Goal: Check status: Check status

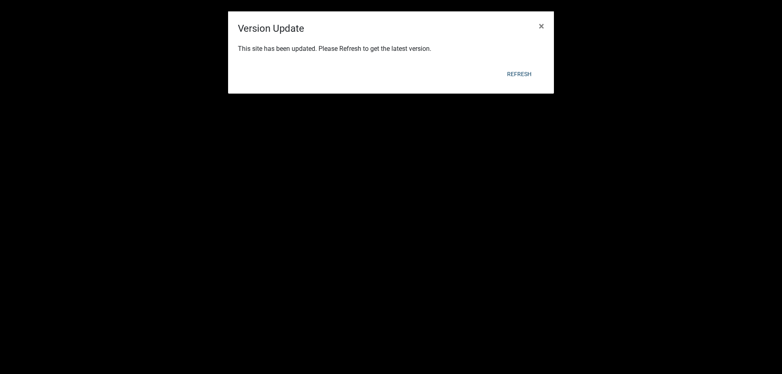
click at [517, 62] on div "This site has been updated. Please Refresh to get the latest version." at bounding box center [391, 50] width 326 height 28
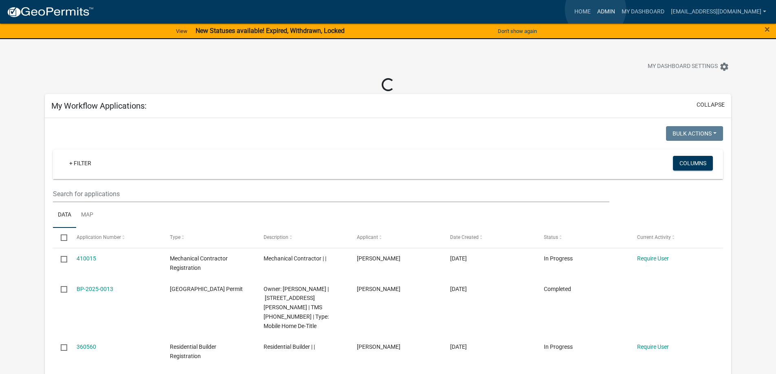
click at [596, 9] on link "Admin" at bounding box center [606, 11] width 24 height 15
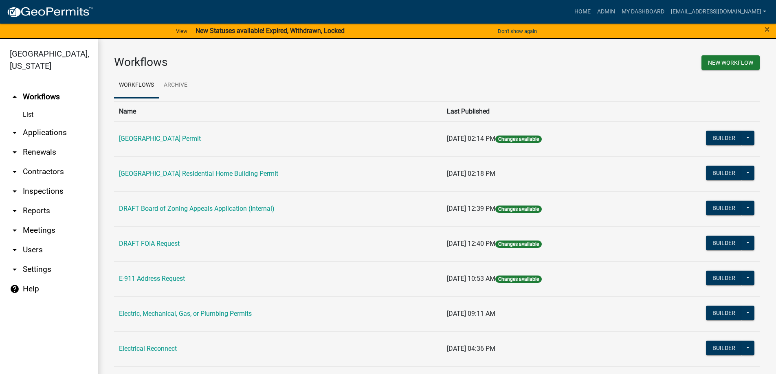
click at [49, 131] on link "arrow_drop_down Applications" at bounding box center [49, 133] width 98 height 20
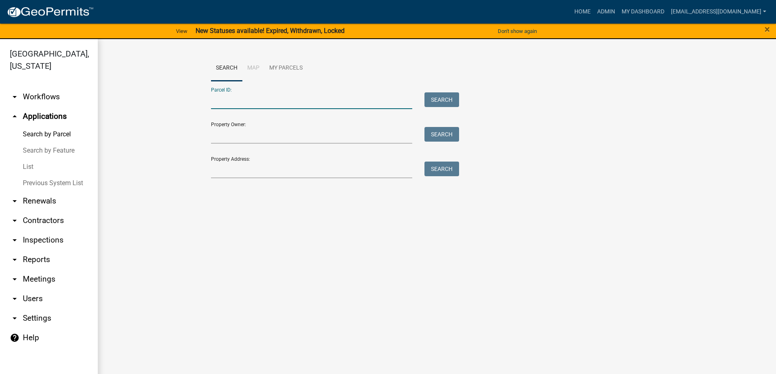
paste input "108-16-07-006"
type input "108-16-07-006"
click at [446, 97] on button "Search" at bounding box center [441, 99] width 35 height 15
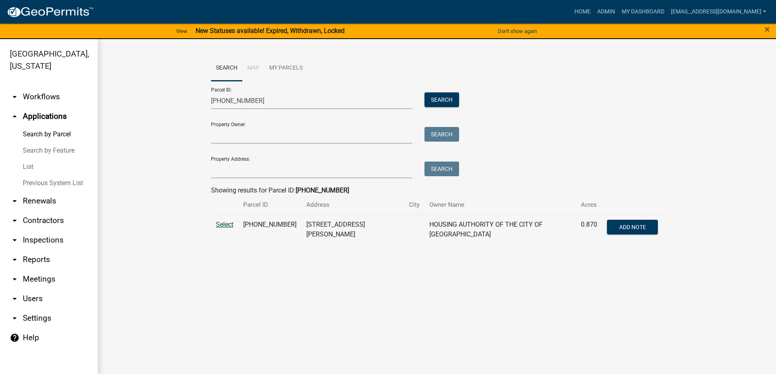
click at [219, 224] on span "Select" at bounding box center [225, 225] width 18 height 8
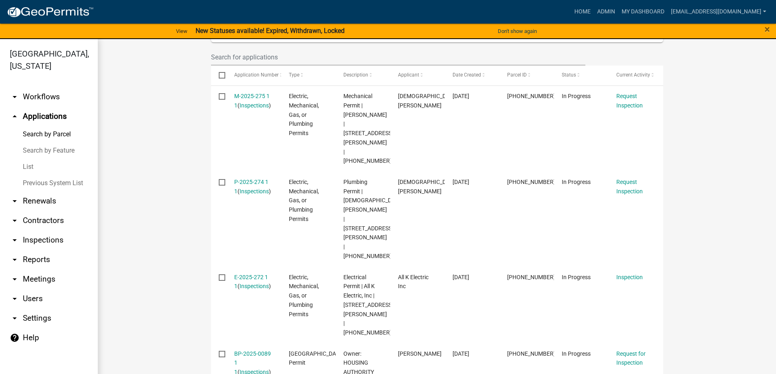
scroll to position [285, 0]
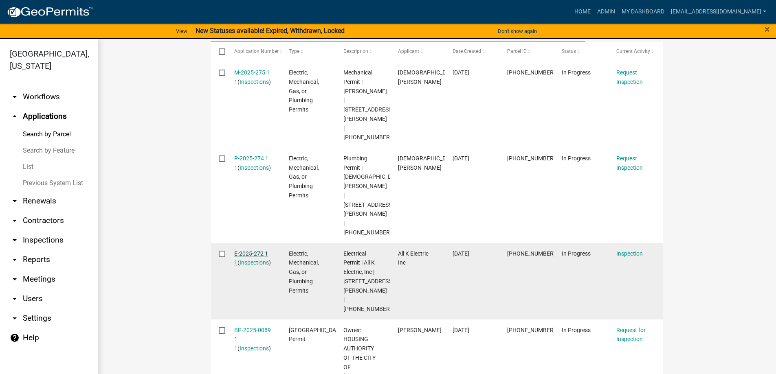
click at [246, 251] on link "E-2025-272 1 1" at bounding box center [251, 259] width 34 height 16
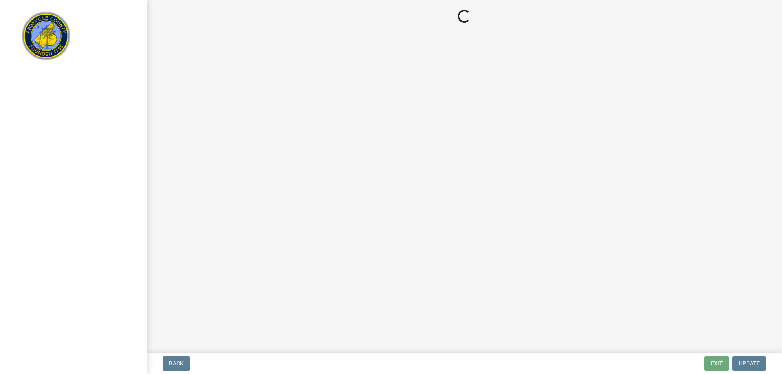
select select "896ec84b-7942-43b9-a78d-4f1554b7930c"
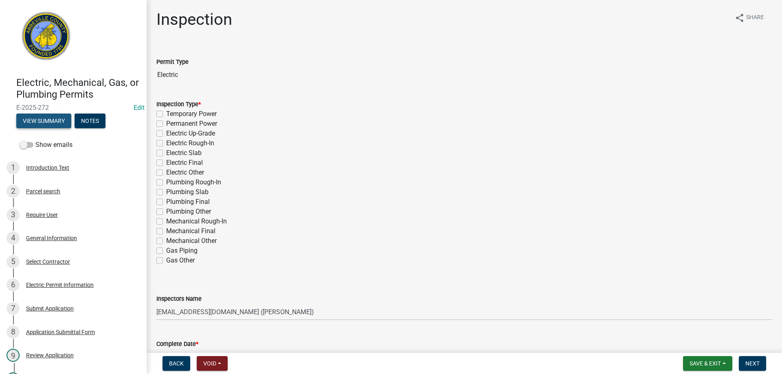
click at [50, 117] on button "View Summary" at bounding box center [43, 121] width 55 height 15
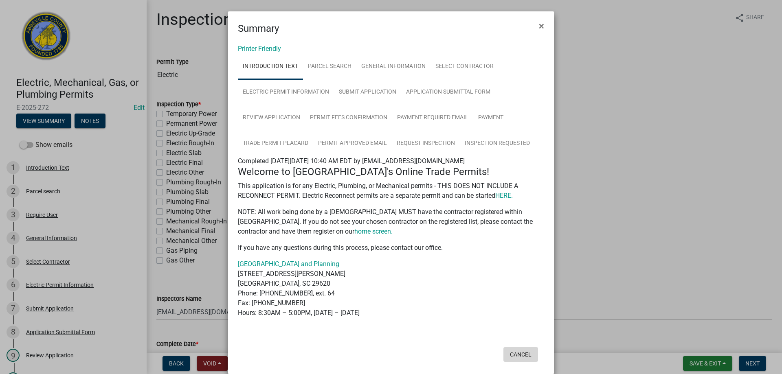
click at [515, 354] on button "Cancel" at bounding box center [521, 354] width 35 height 15
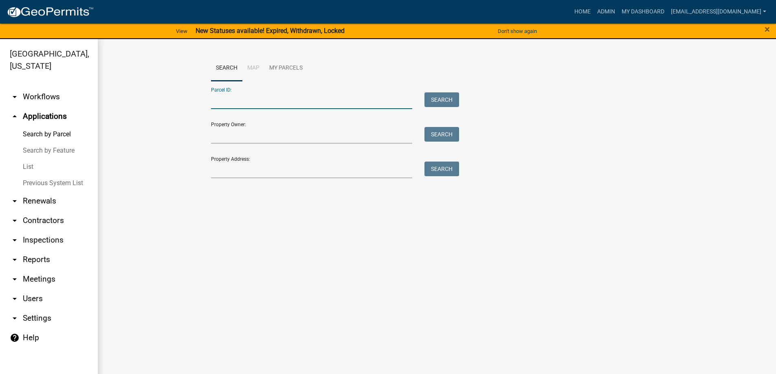
click at [233, 100] on input "Parcel ID:" at bounding box center [312, 100] width 202 height 17
paste input "108-16-07-006"
type input "108-16-07-006"
click at [431, 99] on button "Search" at bounding box center [441, 99] width 35 height 15
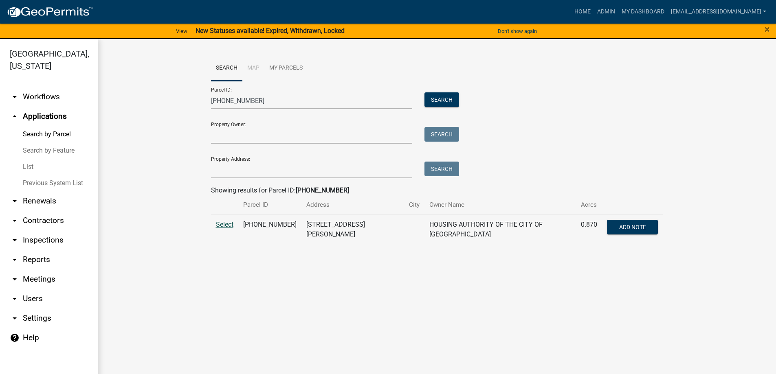
click at [222, 224] on span "Select" at bounding box center [225, 225] width 18 height 8
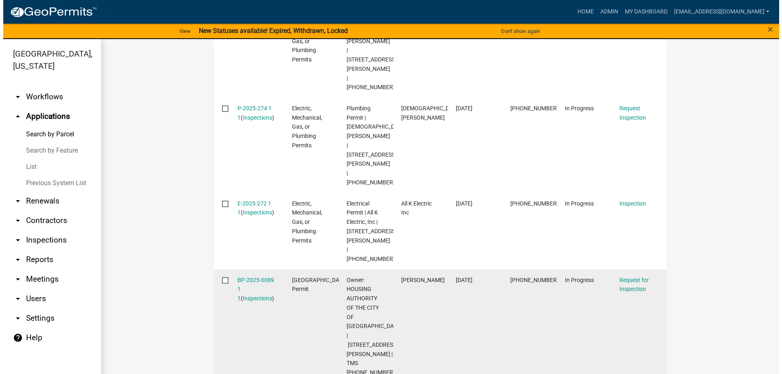
scroll to position [367, 0]
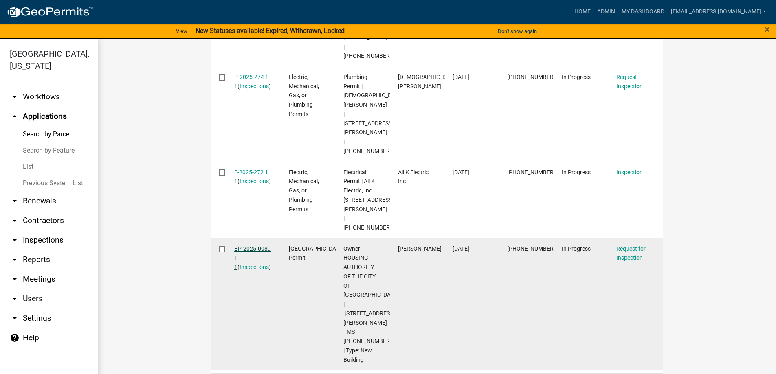
click at [247, 246] on link "BP-2025-0089 1 1" at bounding box center [252, 258] width 37 height 25
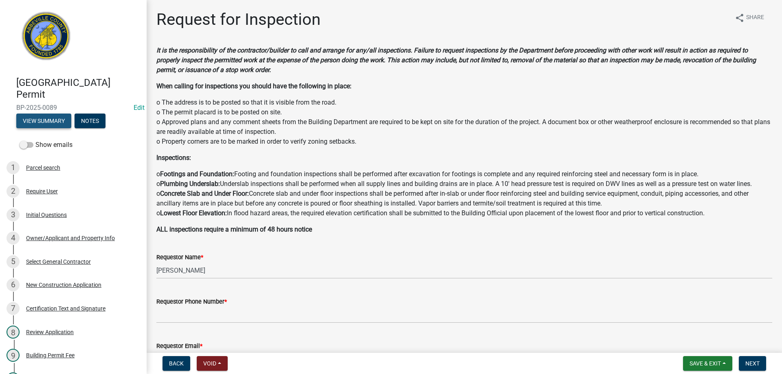
click at [49, 119] on button "View Summary" at bounding box center [43, 121] width 55 height 15
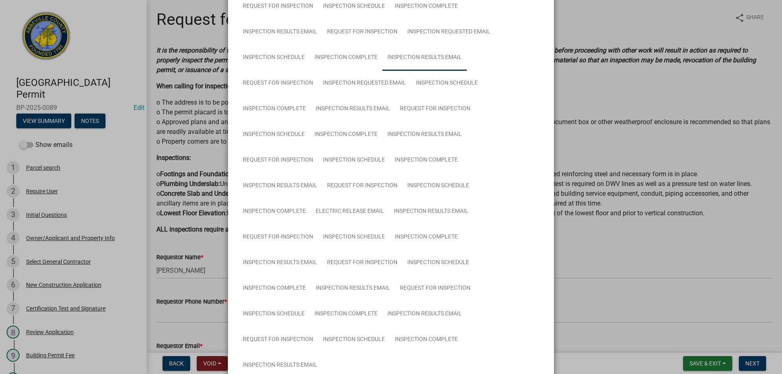
scroll to position [367, 0]
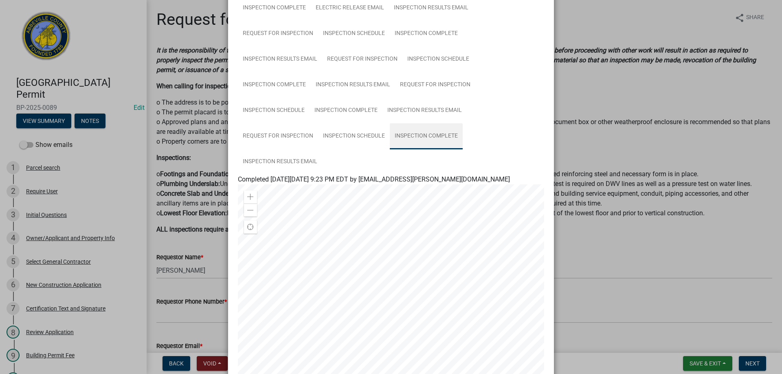
click at [420, 136] on link "Inspection Complete" at bounding box center [426, 136] width 73 height 26
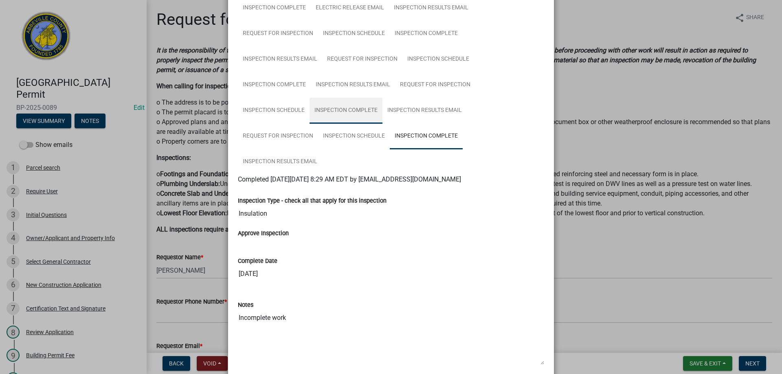
click at [346, 111] on link "Inspection Complete" at bounding box center [346, 111] width 73 height 26
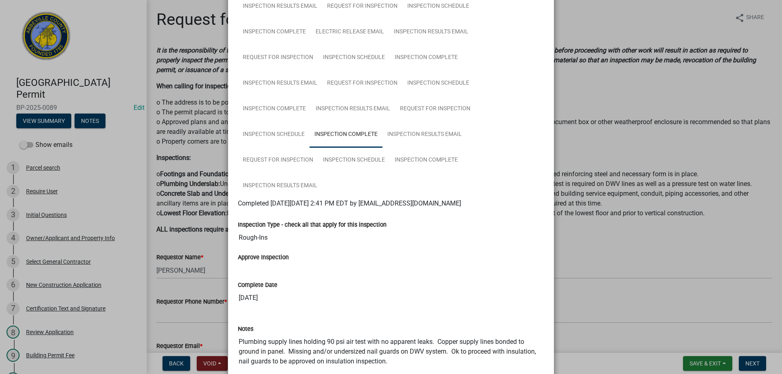
scroll to position [331, 0]
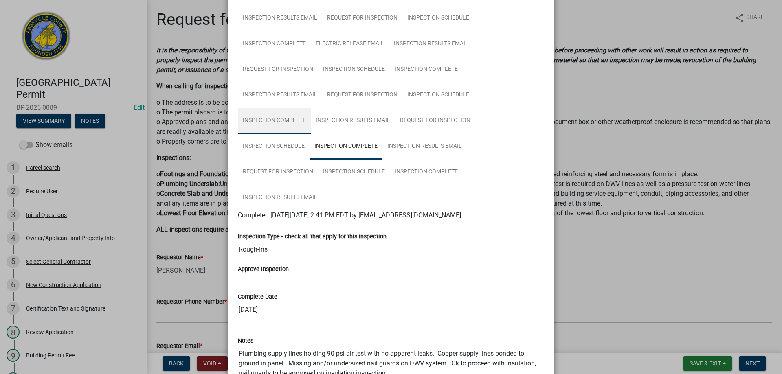
click at [270, 121] on link "Inspection Complete" at bounding box center [274, 121] width 73 height 26
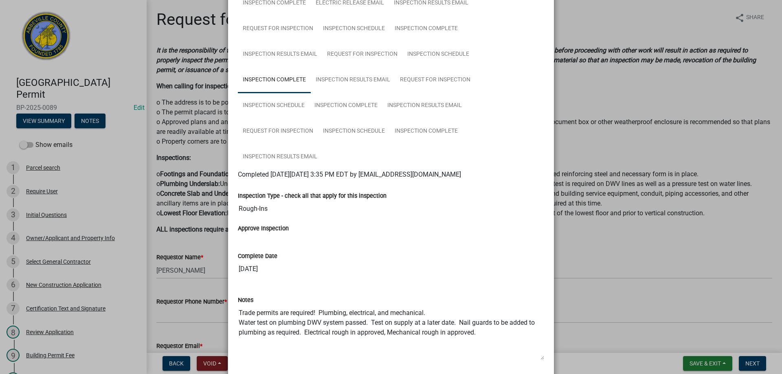
scroll to position [209, 0]
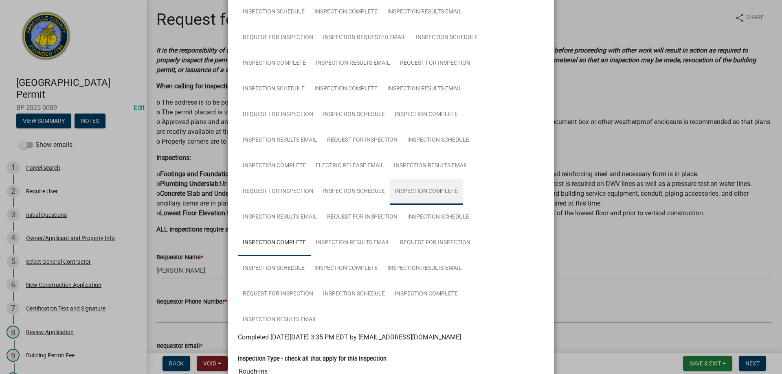
click at [413, 189] on link "Inspection Complete" at bounding box center [426, 192] width 73 height 26
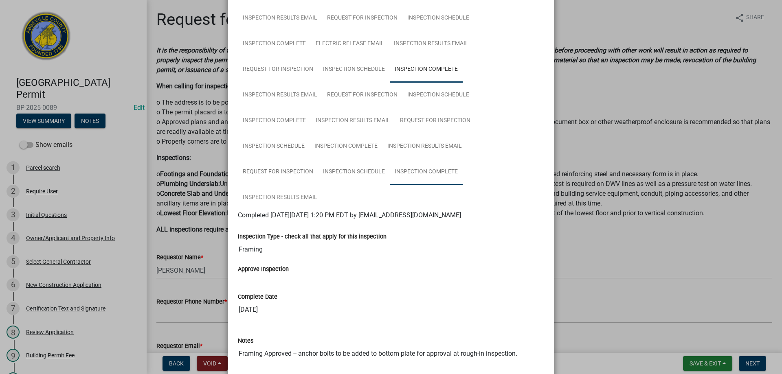
scroll to position [168, 0]
